Goal: Task Accomplishment & Management: Use online tool/utility

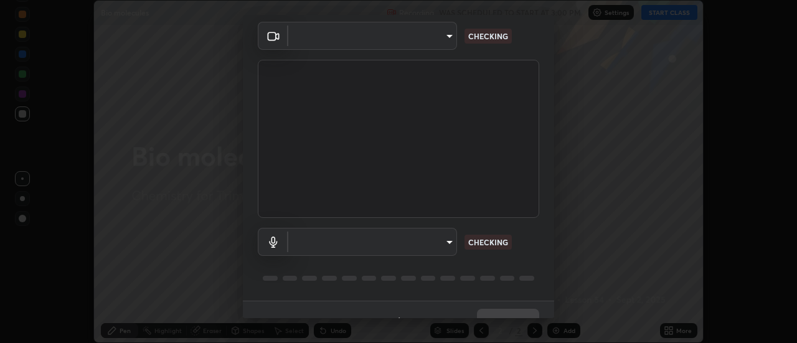
scroll to position [65, 0]
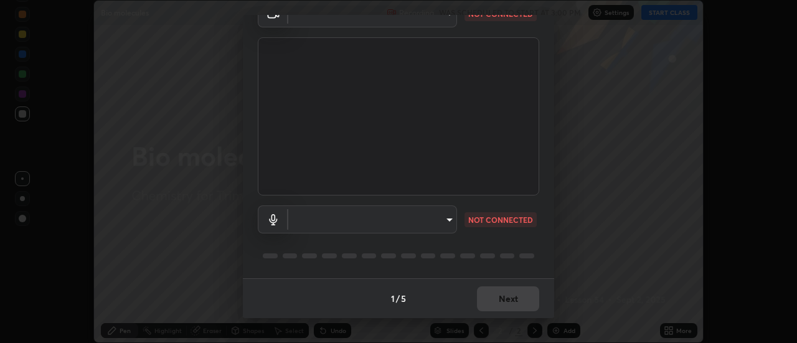
type input "9255d0ea4f7f4a742749cebd111cbd092d00bb49662c79401ed7f424fd1dd9ca"
type input "communications"
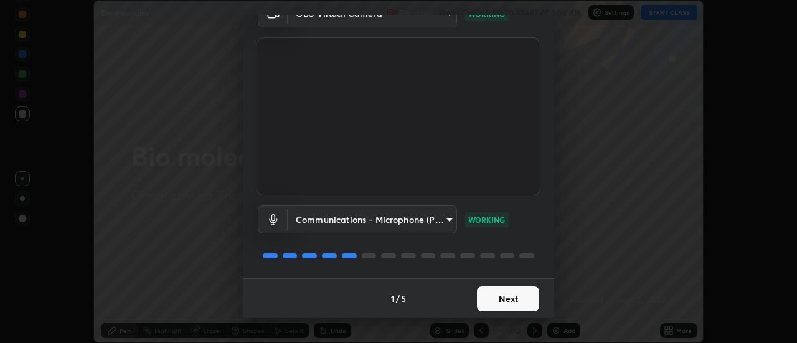
click at [513, 296] on button "Next" at bounding box center [508, 299] width 62 height 25
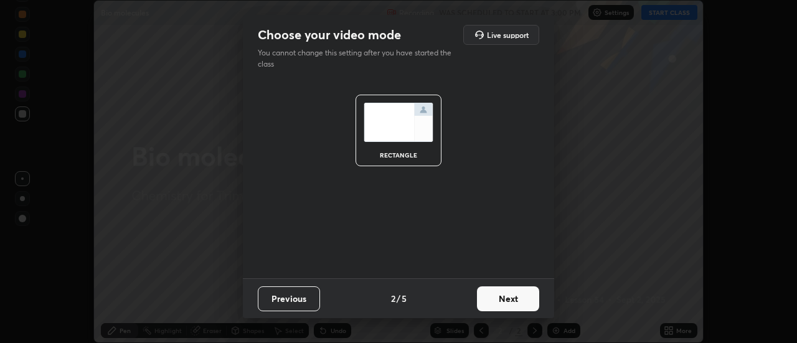
scroll to position [0, 0]
click at [513, 296] on button "Next" at bounding box center [508, 299] width 62 height 25
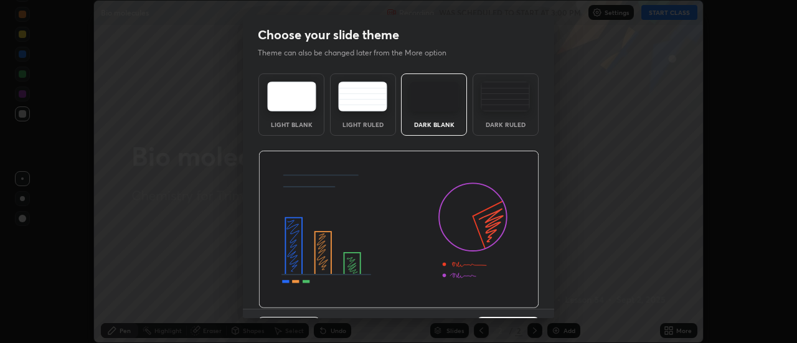
click at [513, 301] on img at bounding box center [398, 230] width 281 height 158
click at [514, 301] on img at bounding box center [398, 230] width 281 height 158
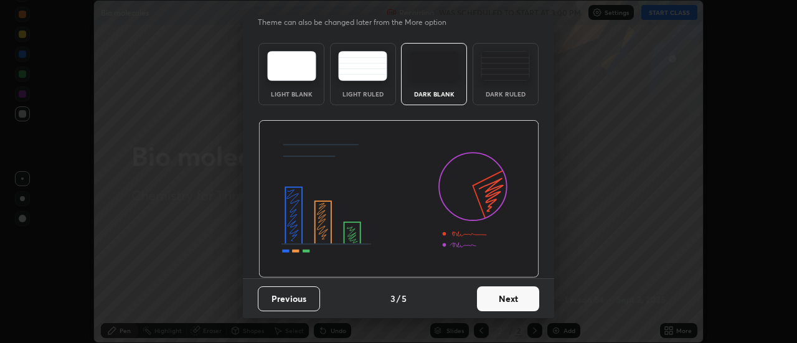
click at [508, 296] on button "Next" at bounding box center [508, 299] width 62 height 25
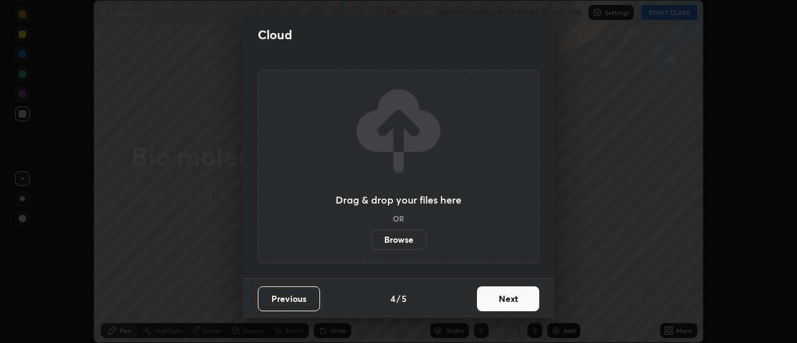
scroll to position [0, 0]
click at [506, 298] on button "Next" at bounding box center [508, 299] width 62 height 25
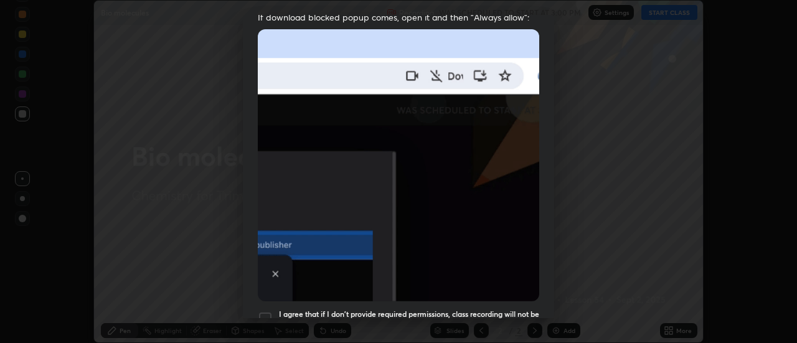
scroll to position [278, 0]
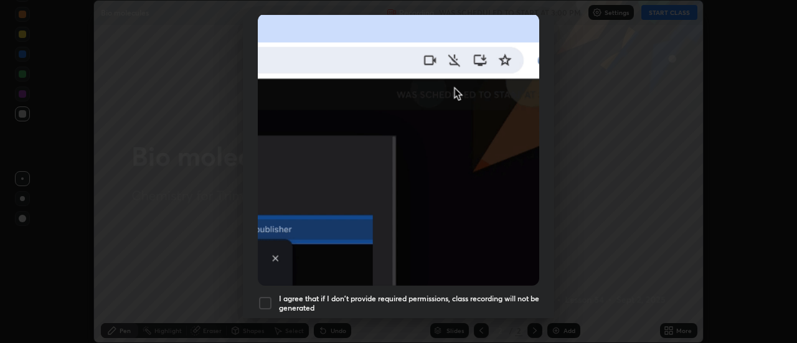
click at [267, 296] on div at bounding box center [265, 303] width 15 height 15
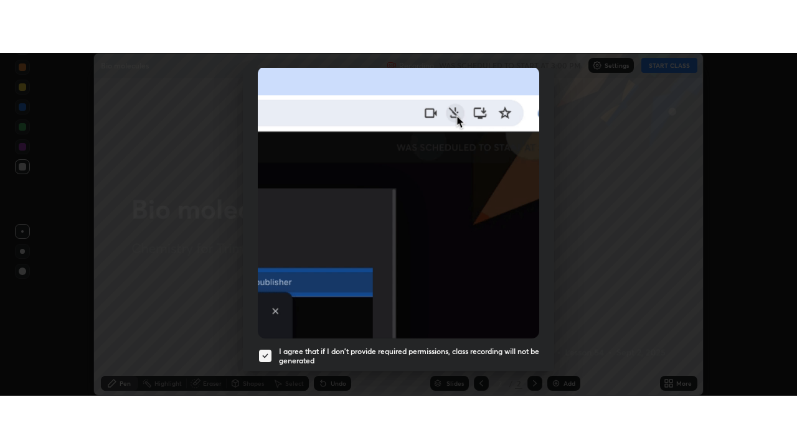
scroll to position [320, 0]
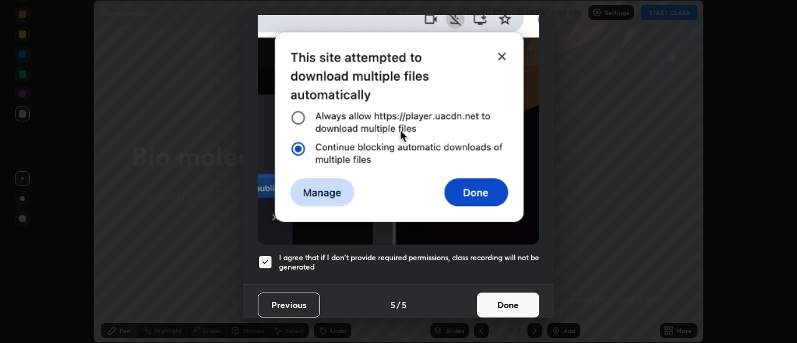
click at [490, 298] on button "Done" at bounding box center [508, 305] width 62 height 25
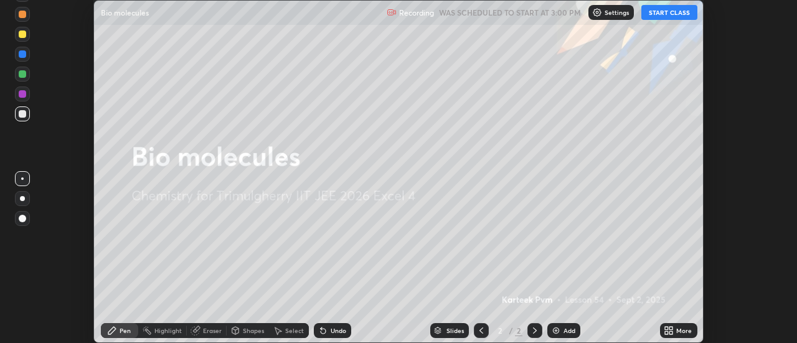
click at [666, 14] on button "START CLASS" at bounding box center [670, 12] width 56 height 15
click at [680, 329] on div "More" at bounding box center [684, 331] width 16 height 6
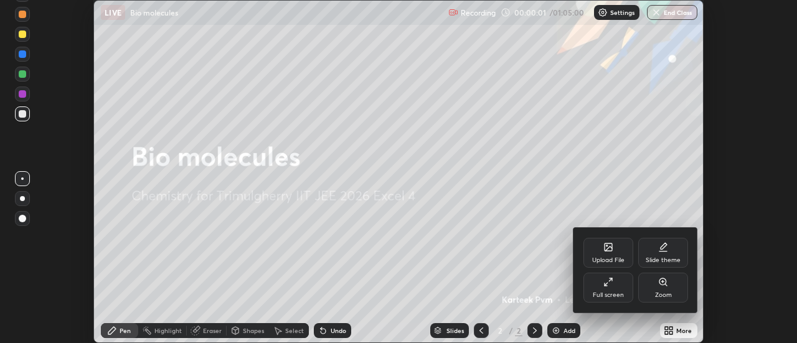
click at [612, 294] on div "Full screen" at bounding box center [608, 295] width 31 height 6
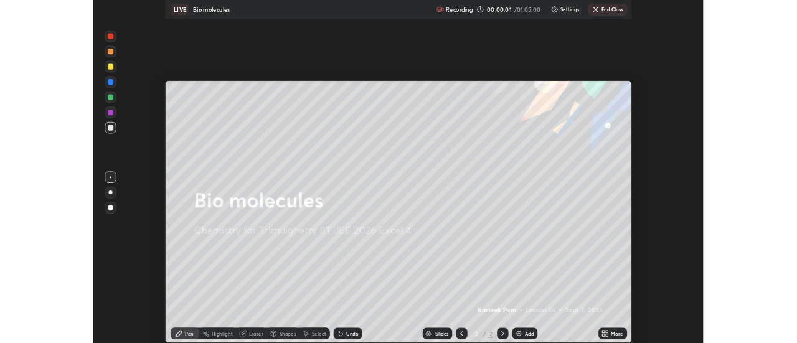
scroll to position [448, 797]
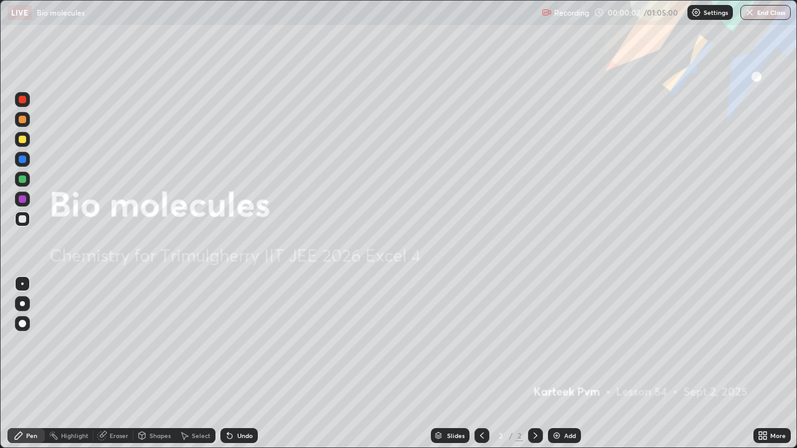
click at [569, 343] on div "Add" at bounding box center [570, 436] width 12 height 6
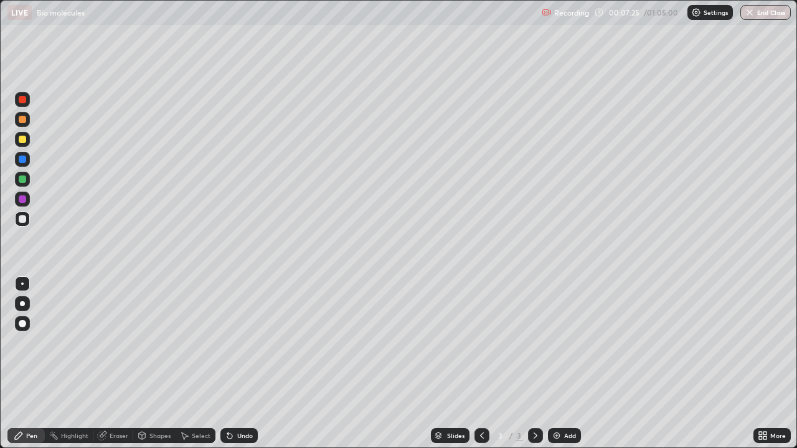
click at [124, 343] on div "Eraser" at bounding box center [119, 436] width 19 height 6
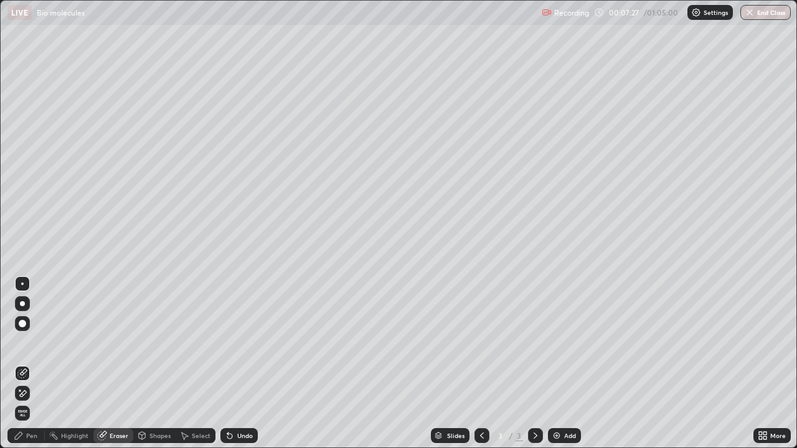
click at [121, 343] on div "Eraser" at bounding box center [119, 436] width 19 height 6
click at [22, 343] on span "Erase all" at bounding box center [23, 413] width 14 height 7
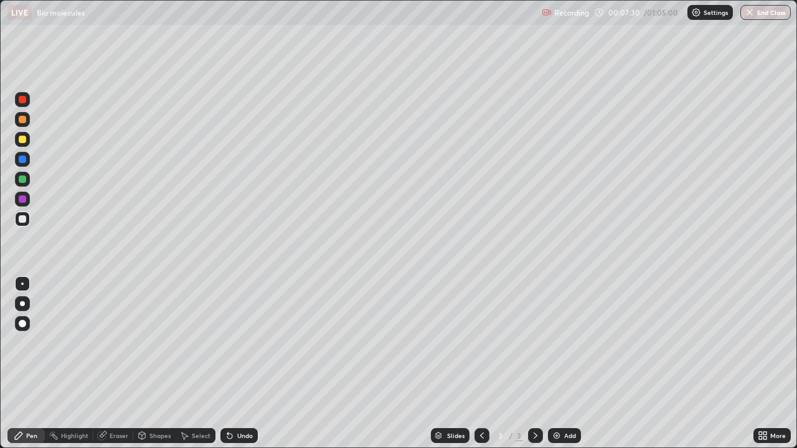
click at [26, 140] on div at bounding box center [22, 139] width 7 height 7
click at [243, 343] on div "Undo" at bounding box center [245, 436] width 16 height 6
click at [238, 343] on div "Undo" at bounding box center [245, 436] width 16 height 6
click at [29, 220] on div at bounding box center [22, 219] width 15 height 15
click at [27, 136] on div at bounding box center [22, 139] width 15 height 15
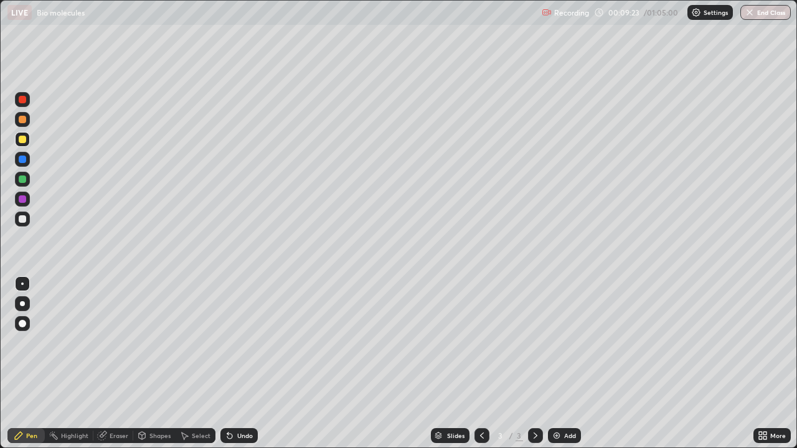
click at [23, 179] on div at bounding box center [22, 179] width 7 height 7
click at [19, 216] on div at bounding box center [22, 219] width 7 height 7
click at [235, 343] on div "Undo" at bounding box center [238, 436] width 37 height 15
click at [233, 343] on div "Undo" at bounding box center [238, 436] width 37 height 15
click at [232, 343] on icon at bounding box center [230, 436] width 10 height 10
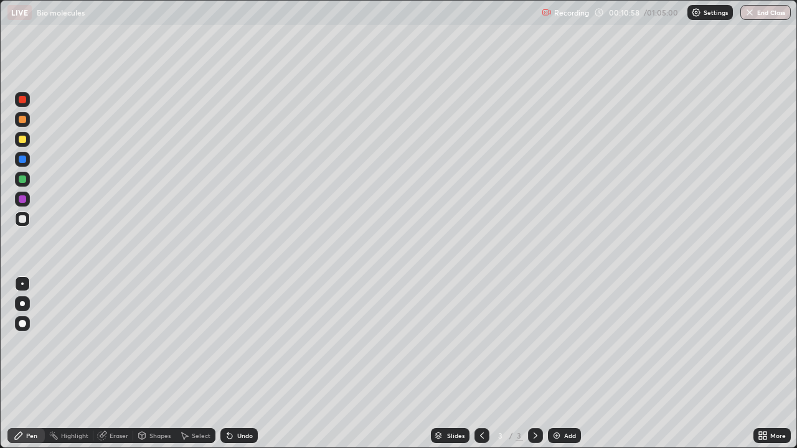
click at [24, 179] on div at bounding box center [22, 179] width 7 height 7
click at [23, 140] on div at bounding box center [22, 139] width 7 height 7
click at [244, 343] on div "Undo" at bounding box center [245, 436] width 16 height 6
click at [237, 343] on div "Undo" at bounding box center [245, 436] width 16 height 6
click at [240, 343] on div "Undo" at bounding box center [245, 436] width 16 height 6
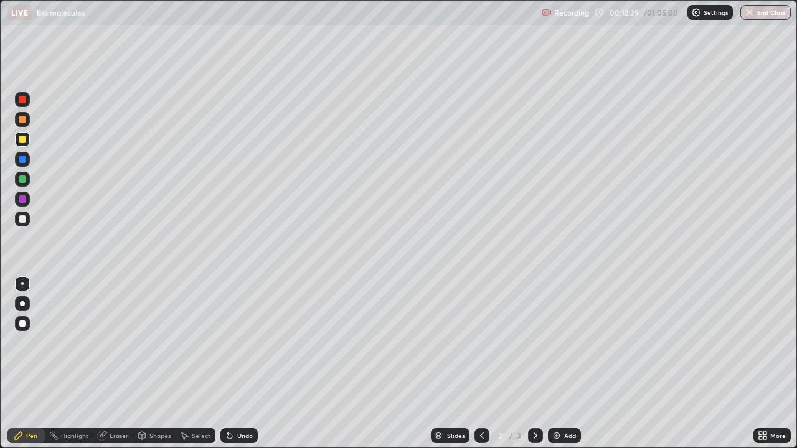
click at [240, 343] on div "Undo" at bounding box center [245, 436] width 16 height 6
click at [241, 343] on div "Undo" at bounding box center [245, 436] width 16 height 6
click at [242, 343] on div "Undo" at bounding box center [245, 436] width 16 height 6
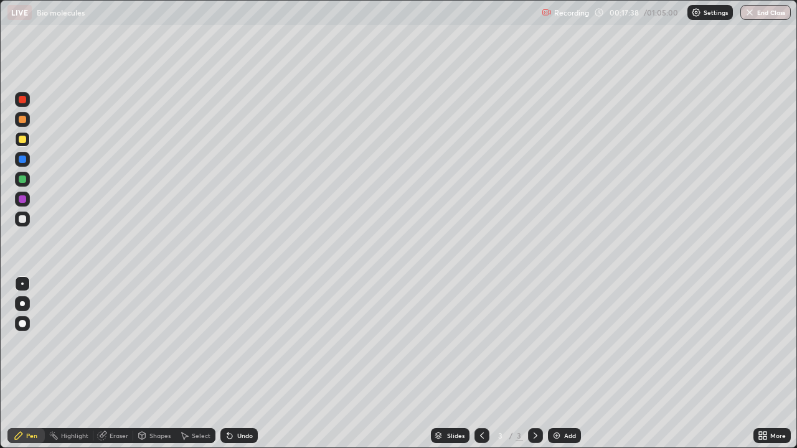
click at [19, 184] on div at bounding box center [22, 179] width 15 height 15
click at [648, 343] on div "Slides 3 / 3 Add" at bounding box center [506, 436] width 496 height 25
click at [647, 343] on div "Slides 3 / 3 Add" at bounding box center [506, 436] width 496 height 25
click at [559, 343] on img at bounding box center [557, 436] width 10 height 10
click at [23, 219] on div at bounding box center [22, 219] width 7 height 7
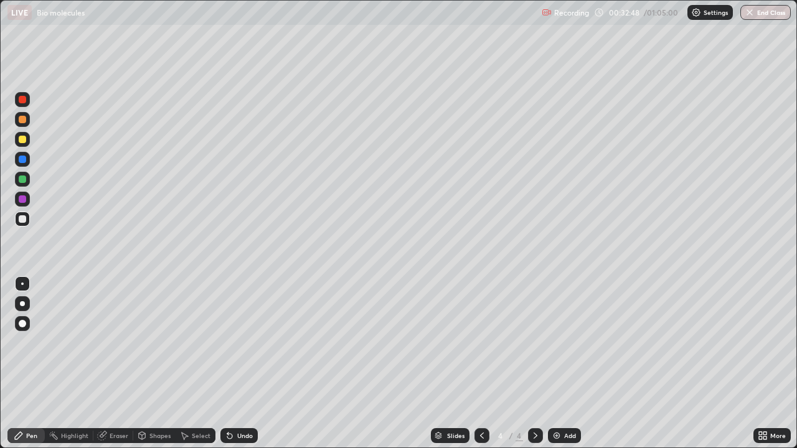
click at [25, 181] on div at bounding box center [22, 179] width 7 height 7
click at [29, 220] on div at bounding box center [22, 219] width 15 height 15
click at [245, 343] on div "Undo" at bounding box center [245, 436] width 16 height 6
click at [238, 343] on div "Undo" at bounding box center [245, 436] width 16 height 6
click at [244, 343] on div "Undo" at bounding box center [238, 436] width 37 height 15
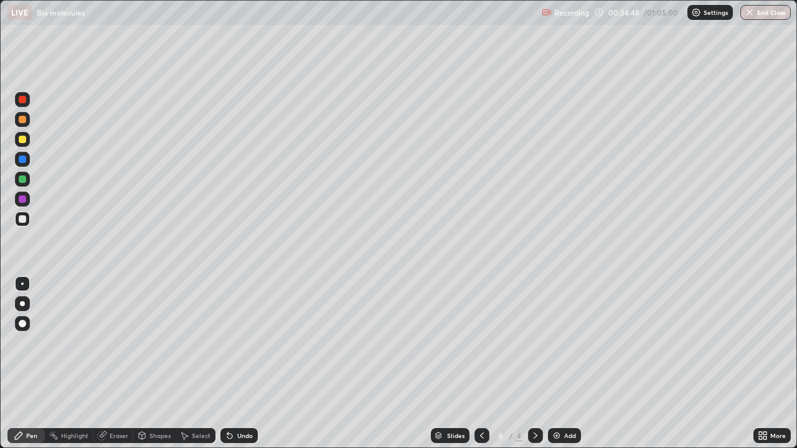
click at [250, 343] on div "Undo" at bounding box center [245, 436] width 16 height 6
click at [242, 343] on div "Undo" at bounding box center [245, 436] width 16 height 6
click at [247, 343] on div "Undo" at bounding box center [238, 436] width 37 height 15
click at [238, 343] on div "Undo" at bounding box center [238, 436] width 37 height 15
click at [562, 343] on div "Add" at bounding box center [564, 436] width 33 height 15
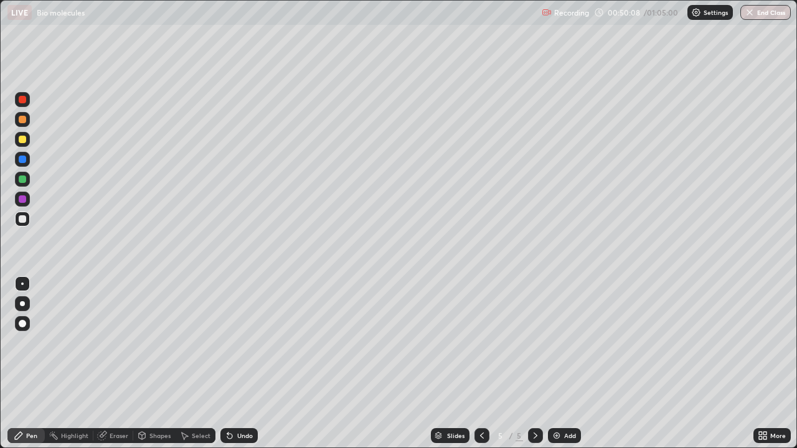
click at [242, 343] on div "Undo" at bounding box center [245, 436] width 16 height 6
click at [17, 141] on div at bounding box center [22, 139] width 15 height 15
click at [746, 9] on img "button" at bounding box center [750, 12] width 10 height 10
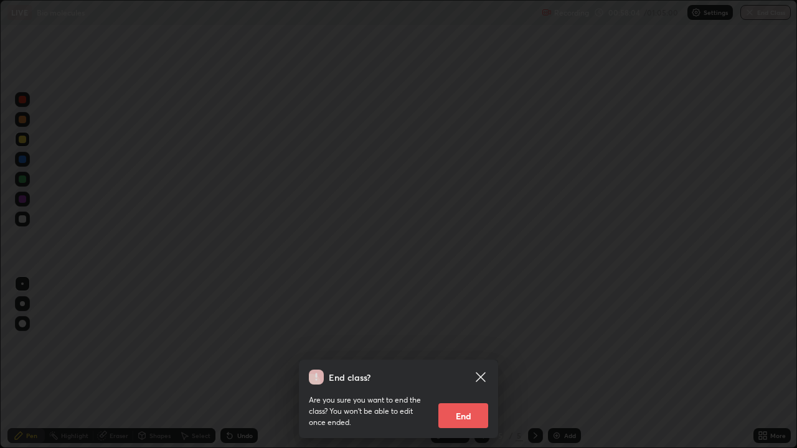
click at [402, 277] on div "End class? Are you sure you want to end the class? You won’t be able to edit on…" at bounding box center [398, 224] width 797 height 448
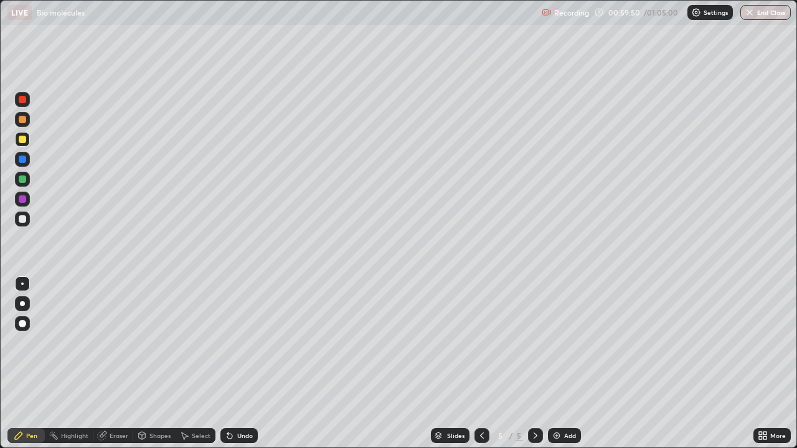
click at [766, 10] on button "End Class" at bounding box center [766, 12] width 50 height 15
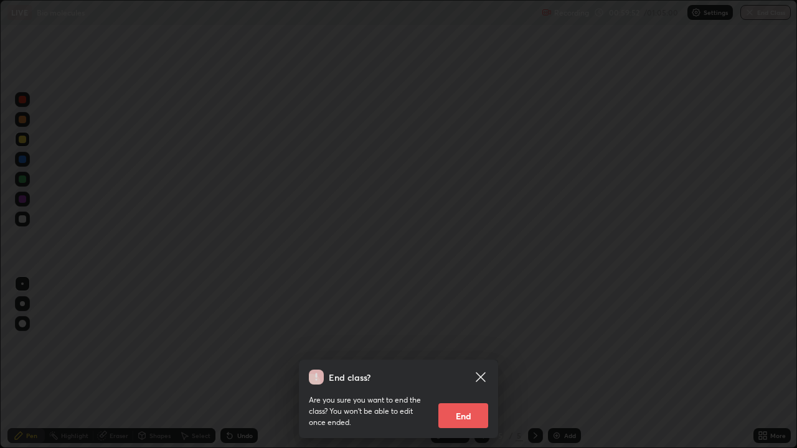
click at [480, 343] on icon at bounding box center [480, 377] width 15 height 15
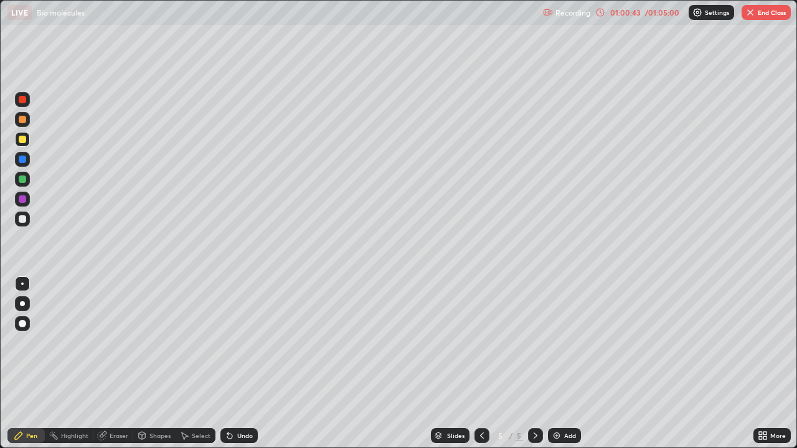
click at [777, 8] on button "End Class" at bounding box center [766, 12] width 49 height 15
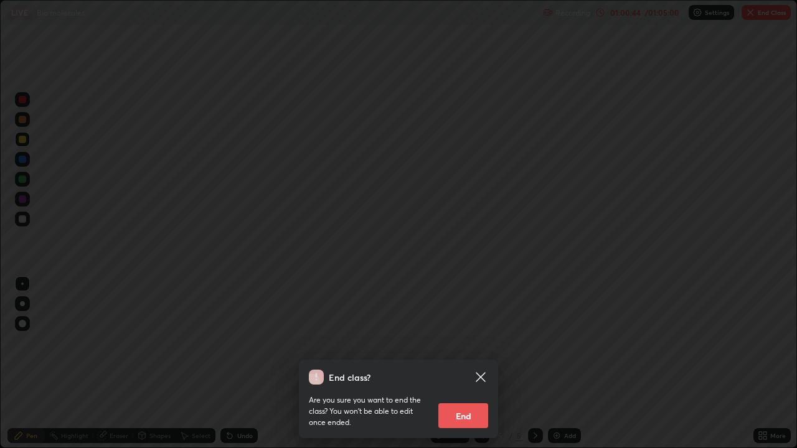
click at [462, 343] on button "End" at bounding box center [463, 416] width 50 height 25
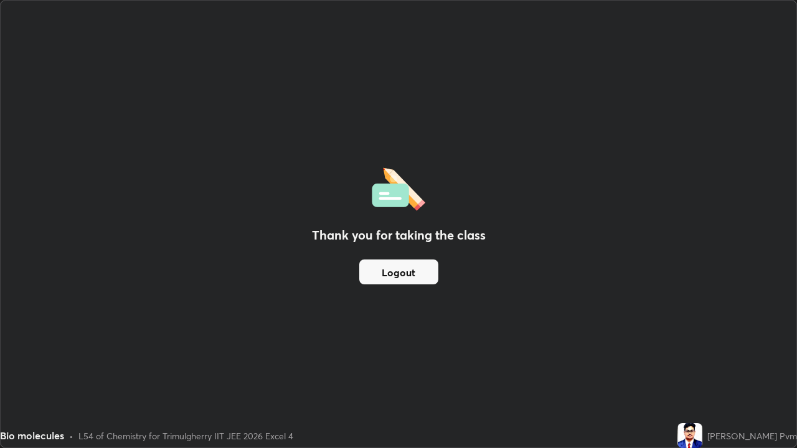
click at [418, 272] on button "Logout" at bounding box center [398, 272] width 79 height 25
click at [411, 275] on button "Logout" at bounding box center [398, 272] width 79 height 25
click at [410, 275] on button "Logout" at bounding box center [398, 272] width 79 height 25
click at [409, 273] on button "Logout" at bounding box center [398, 272] width 79 height 25
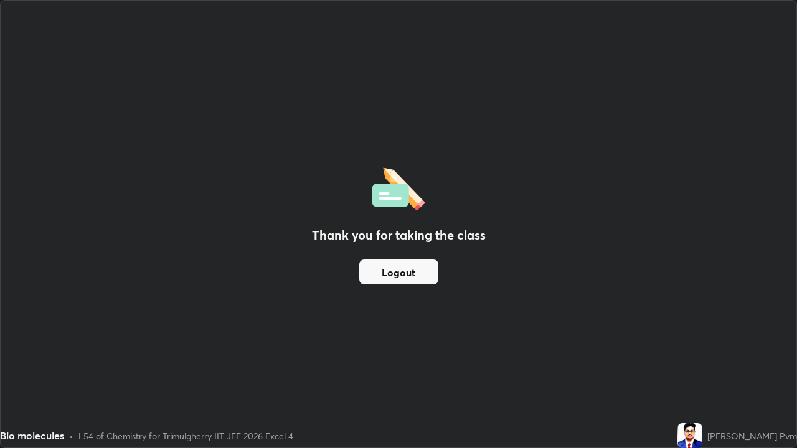
click at [407, 268] on button "Logout" at bounding box center [398, 272] width 79 height 25
click at [408, 268] on button "Logout" at bounding box center [398, 272] width 79 height 25
click at [407, 266] on button "Logout" at bounding box center [398, 272] width 79 height 25
click at [408, 269] on button "Logout" at bounding box center [398, 272] width 79 height 25
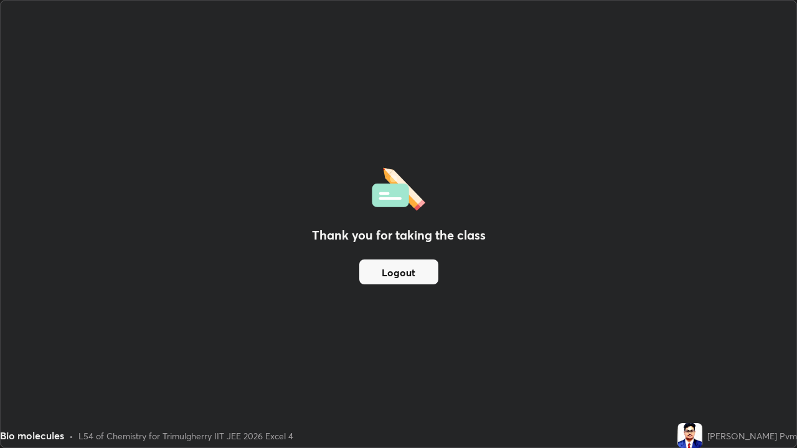
click at [408, 269] on button "Logout" at bounding box center [398, 272] width 79 height 25
click at [412, 268] on button "Logout" at bounding box center [398, 272] width 79 height 25
click at [411, 268] on button "Logout" at bounding box center [398, 272] width 79 height 25
click at [412, 268] on button "Logout" at bounding box center [398, 272] width 79 height 25
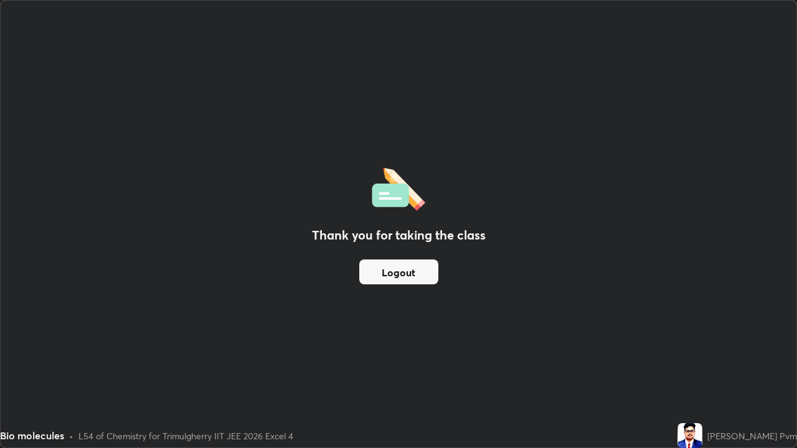
click at [409, 270] on button "Logout" at bounding box center [398, 272] width 79 height 25
click at [409, 272] on button "Logout" at bounding box center [398, 272] width 79 height 25
click at [409, 268] on button "Logout" at bounding box center [398, 272] width 79 height 25
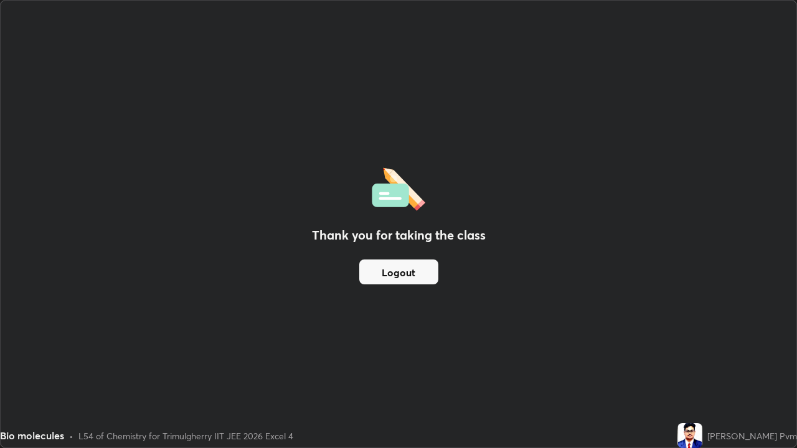
click at [600, 14] on div "Bio molecules" at bounding box center [315, 12] width 617 height 25
click at [613, 16] on div "Bio molecules" at bounding box center [315, 12] width 617 height 25
click at [783, 343] on div "Thank you for taking the class Logout" at bounding box center [399, 224] width 796 height 447
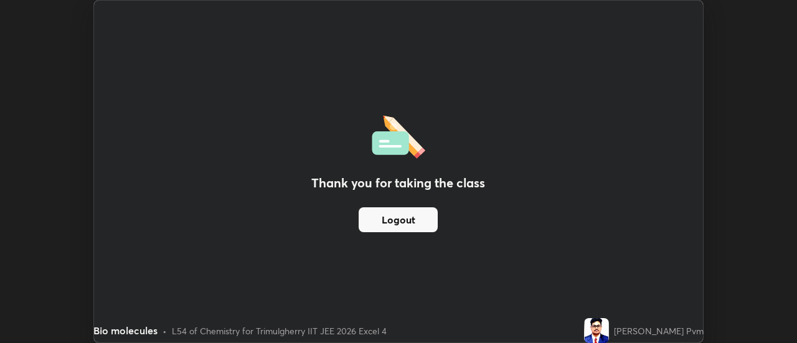
scroll to position [61941, 61487]
